Goal: Information Seeking & Learning: Learn about a topic

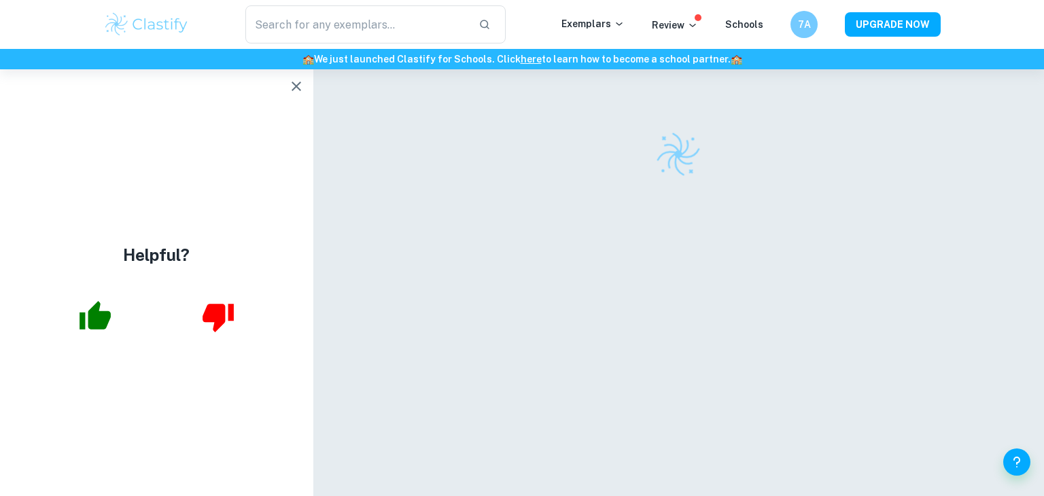
click at [302, 85] on icon "button" at bounding box center [296, 86] width 16 height 16
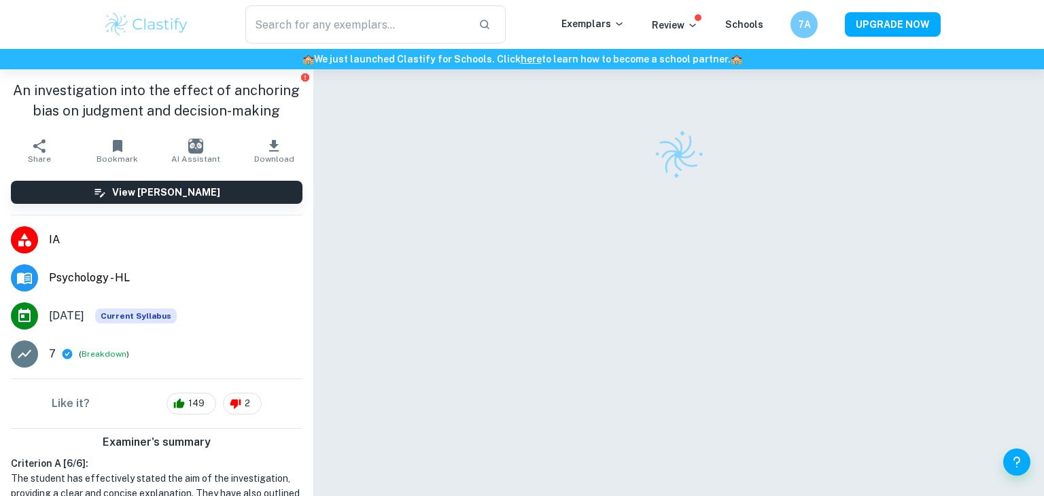
click at [515, 169] on div at bounding box center [679, 155] width 627 height 48
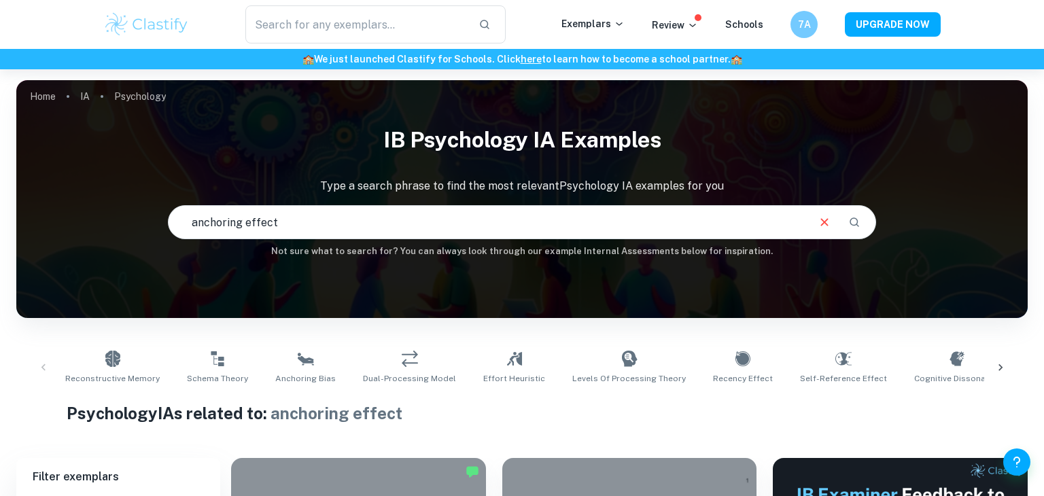
scroll to position [667, 0]
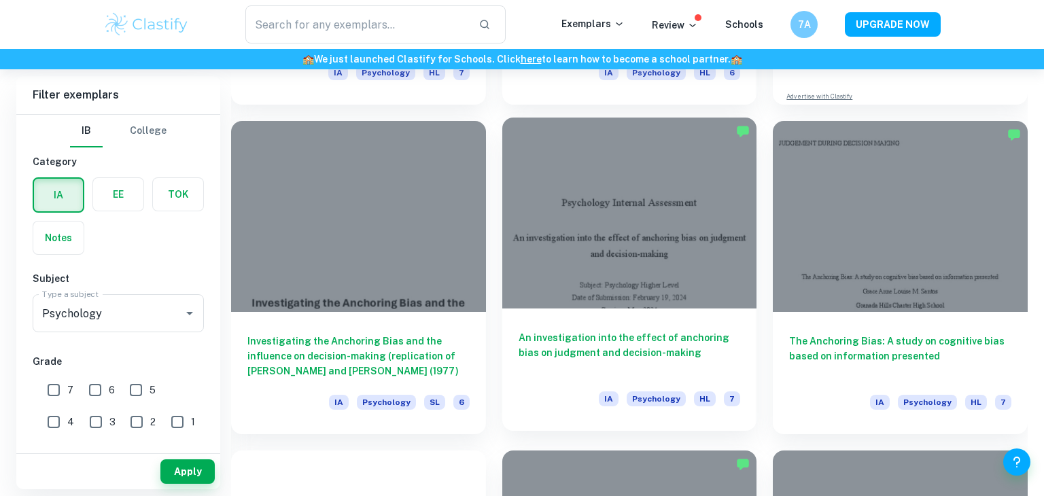
click at [636, 306] on div at bounding box center [629, 213] width 255 height 191
